Goal: Transaction & Acquisition: Purchase product/service

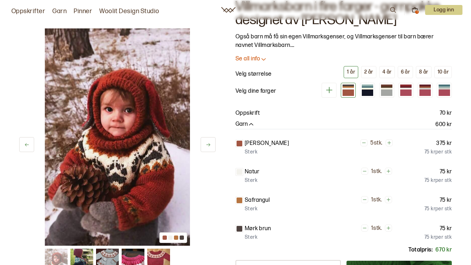
scroll to position [36, 0]
click at [371, 74] on div "2 år" at bounding box center [368, 72] width 9 height 6
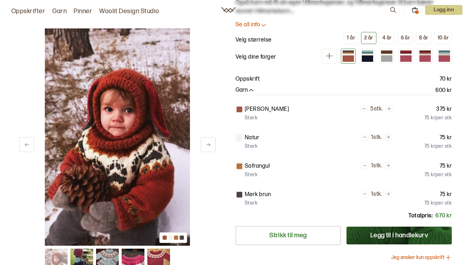
scroll to position [36, 0]
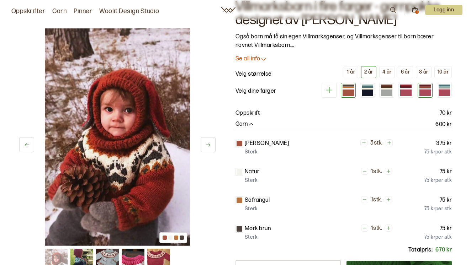
click at [424, 90] on div at bounding box center [424, 93] width 11 height 6
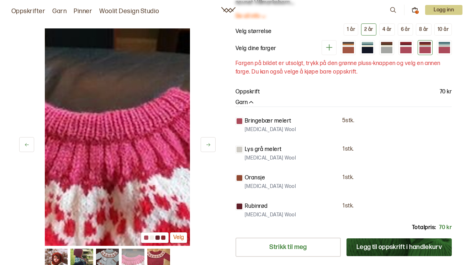
scroll to position [71, 0]
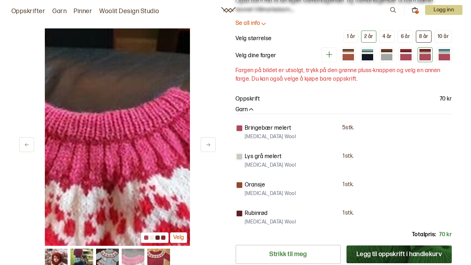
click at [423, 38] on div "8 år" at bounding box center [423, 36] width 9 height 6
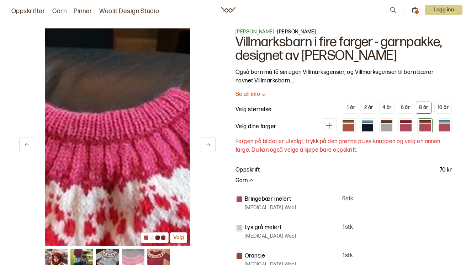
click at [414, 11] on icon at bounding box center [415, 10] width 6 height 6
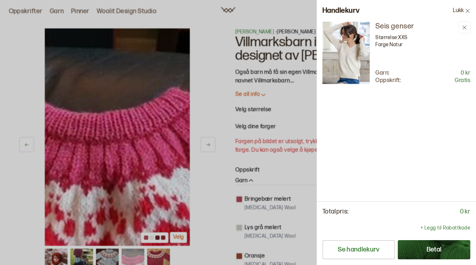
click at [208, 37] on div at bounding box center [238, 132] width 476 height 265
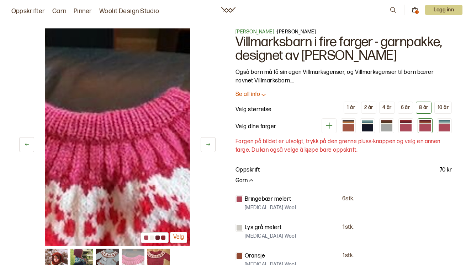
click at [208, 37] on div "4 av 5 Velg" at bounding box center [117, 137] width 196 height 218
click at [348, 131] on div at bounding box center [348, 127] width 11 height 7
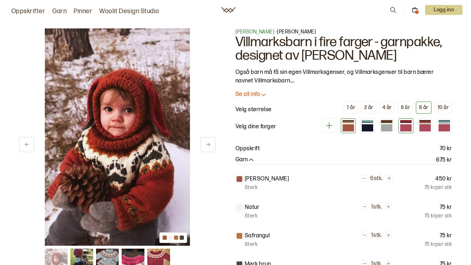
click at [403, 129] on div at bounding box center [405, 127] width 11 height 7
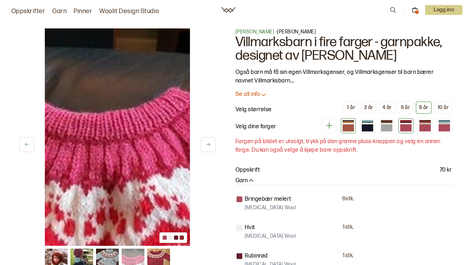
click at [346, 130] on div at bounding box center [348, 127] width 11 height 7
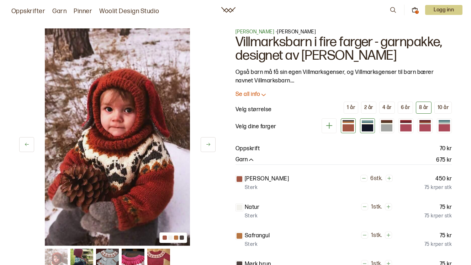
click at [371, 130] on div at bounding box center [367, 127] width 11 height 7
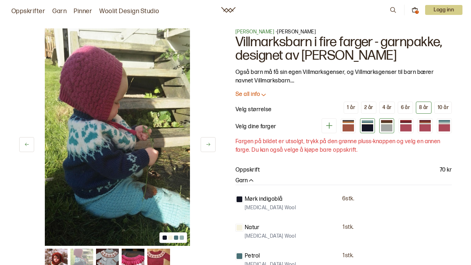
click at [389, 128] on div at bounding box center [386, 127] width 11 height 7
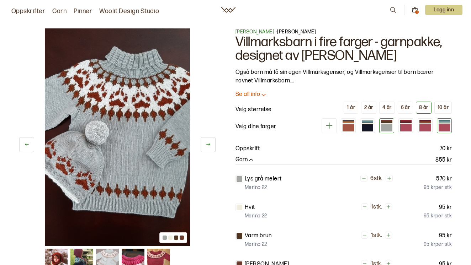
click at [444, 127] on div at bounding box center [444, 127] width 11 height 7
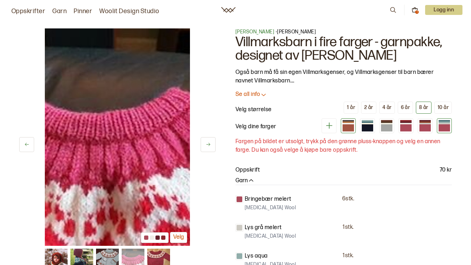
click at [350, 130] on div at bounding box center [348, 127] width 11 height 7
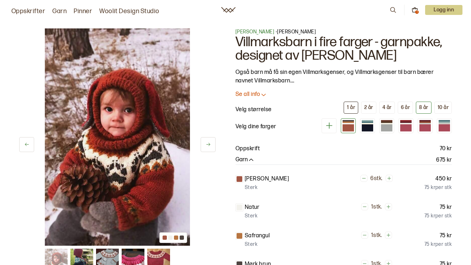
click at [351, 107] on div "1 år" at bounding box center [351, 108] width 8 height 6
click at [425, 108] on div "8 år" at bounding box center [423, 108] width 9 height 6
click at [370, 127] on div at bounding box center [367, 127] width 11 height 7
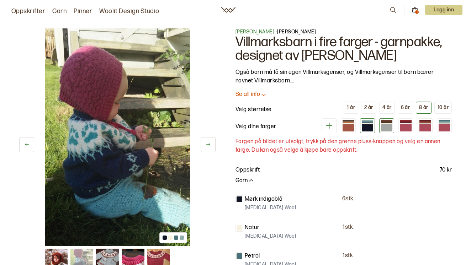
click at [390, 129] on div at bounding box center [386, 127] width 11 height 7
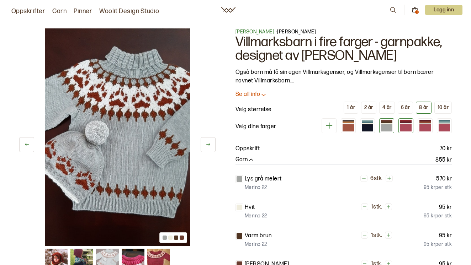
click at [407, 126] on div at bounding box center [405, 127] width 11 height 7
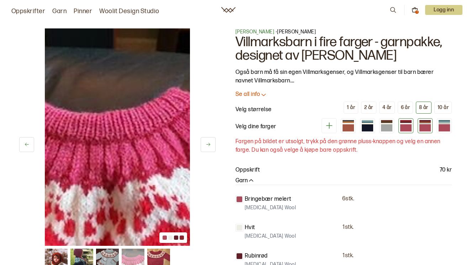
click at [426, 126] on div at bounding box center [424, 127] width 11 height 7
click at [445, 126] on div at bounding box center [444, 127] width 11 height 7
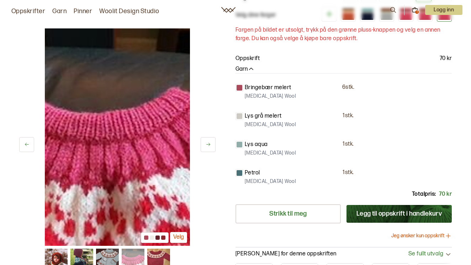
scroll to position [71, 0]
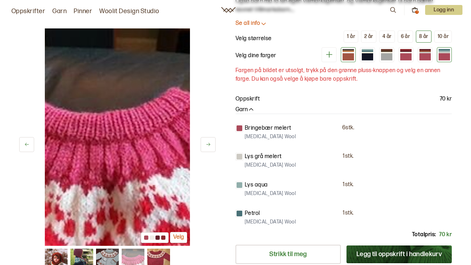
click at [349, 55] on div at bounding box center [348, 56] width 11 height 7
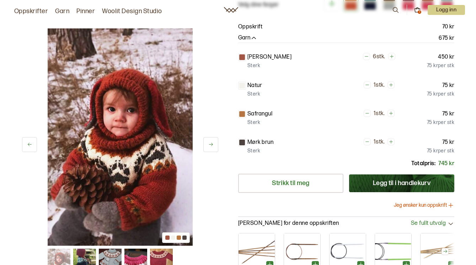
scroll to position [142, 0]
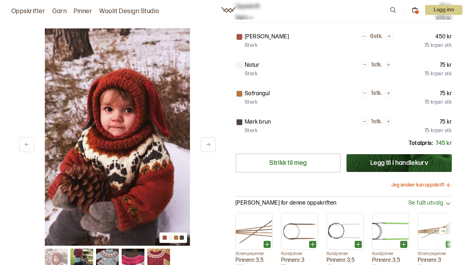
click at [426, 186] on button "Jeg ønsker kun oppskrift" at bounding box center [421, 185] width 60 height 7
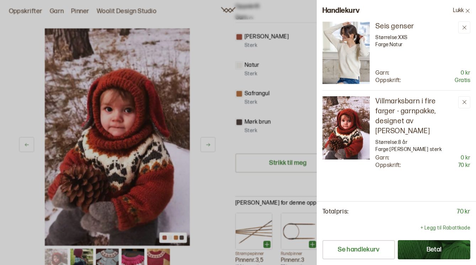
click at [435, 253] on button "Betal" at bounding box center [434, 249] width 73 height 19
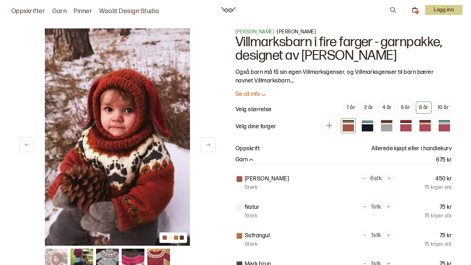
click at [414, 9] on icon at bounding box center [415, 8] width 2 height 2
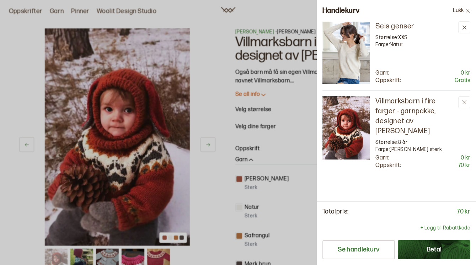
click at [354, 55] on img at bounding box center [346, 52] width 47 height 63
